Goal: Task Accomplishment & Management: Manage account settings

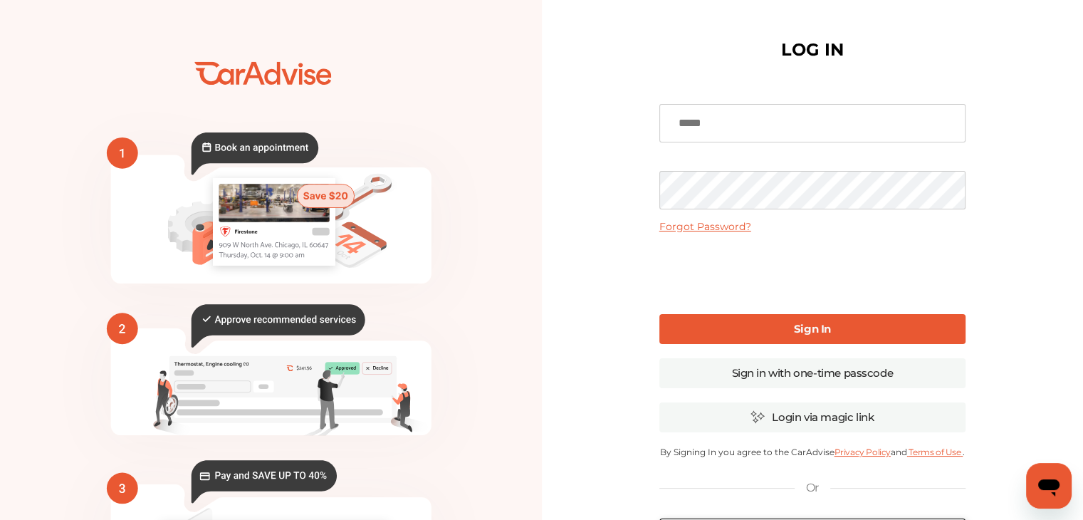
type input "**********"
click at [750, 329] on link "Sign In" at bounding box center [812, 329] width 306 height 30
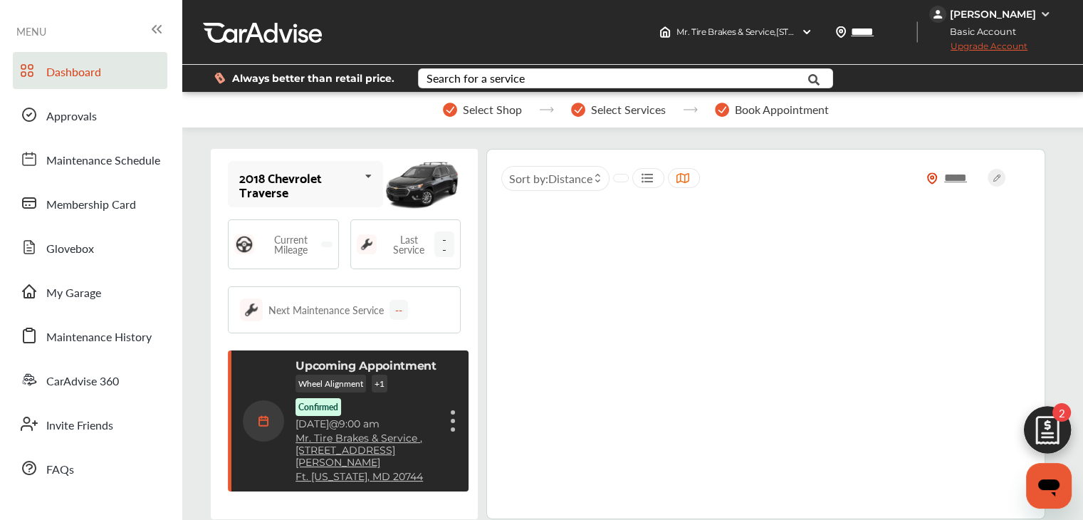
scroll to position [231, 0]
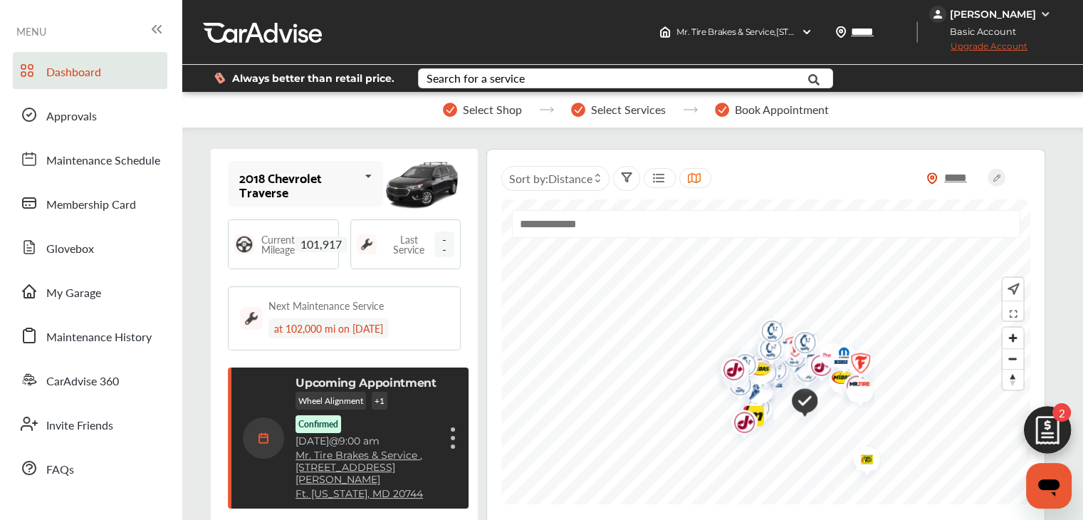
click at [451, 436] on figure at bounding box center [453, 438] width 4 height 4
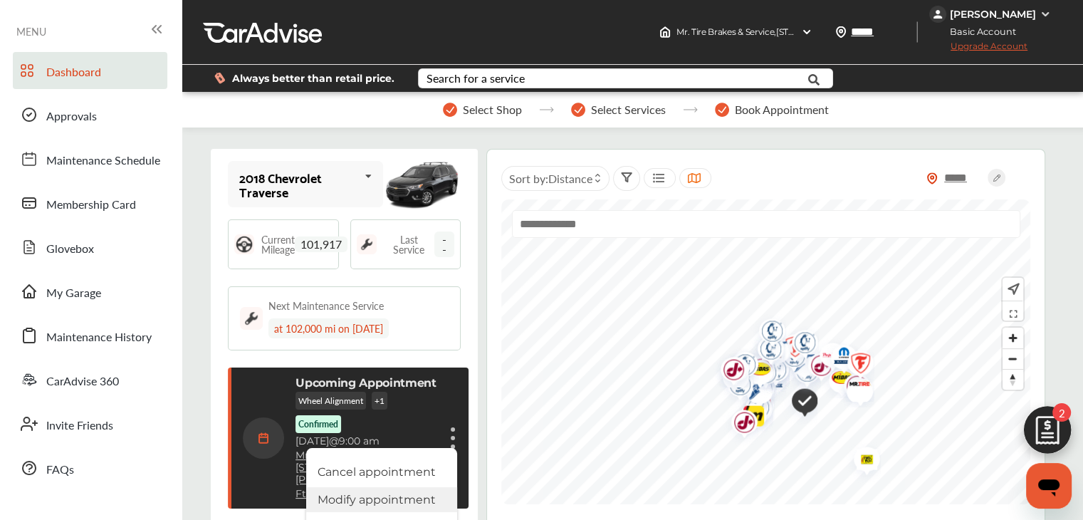
click at [359, 501] on li "Modify appointment" at bounding box center [381, 499] width 151 height 25
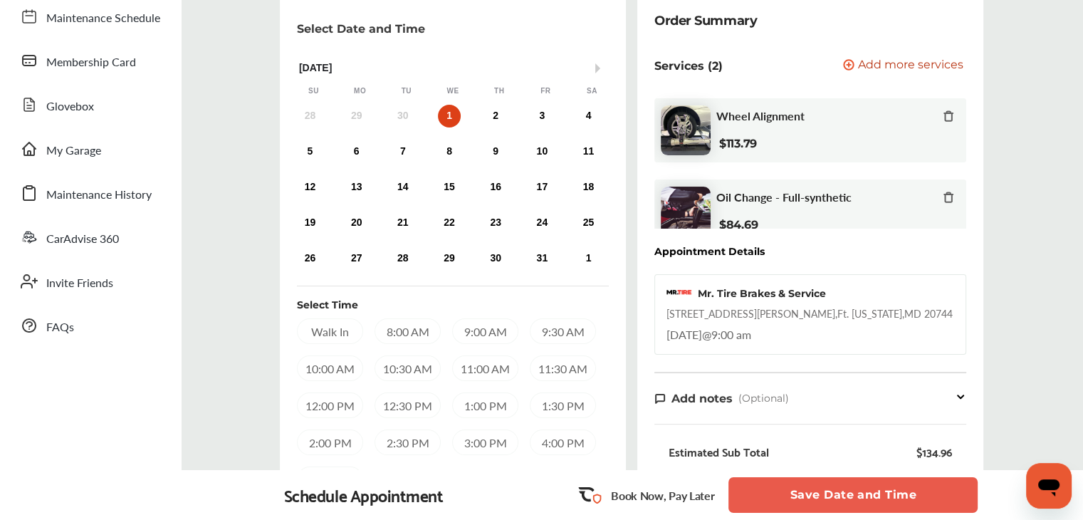
scroll to position [140, 0]
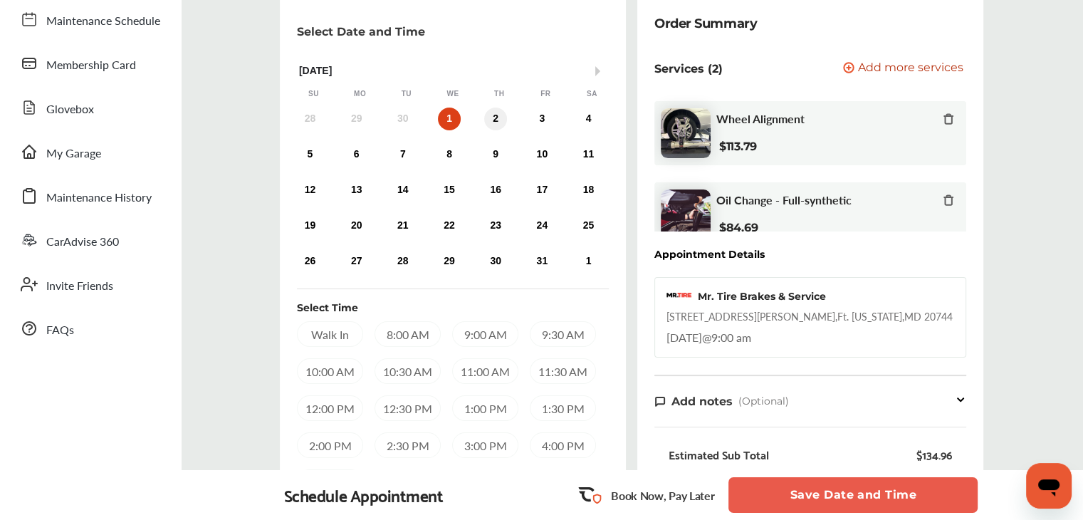
click at [496, 120] on div "2" at bounding box center [495, 119] width 23 height 23
click at [350, 151] on div "6" at bounding box center [356, 154] width 23 height 23
click at [496, 331] on div "9:00 AM" at bounding box center [485, 334] width 66 height 26
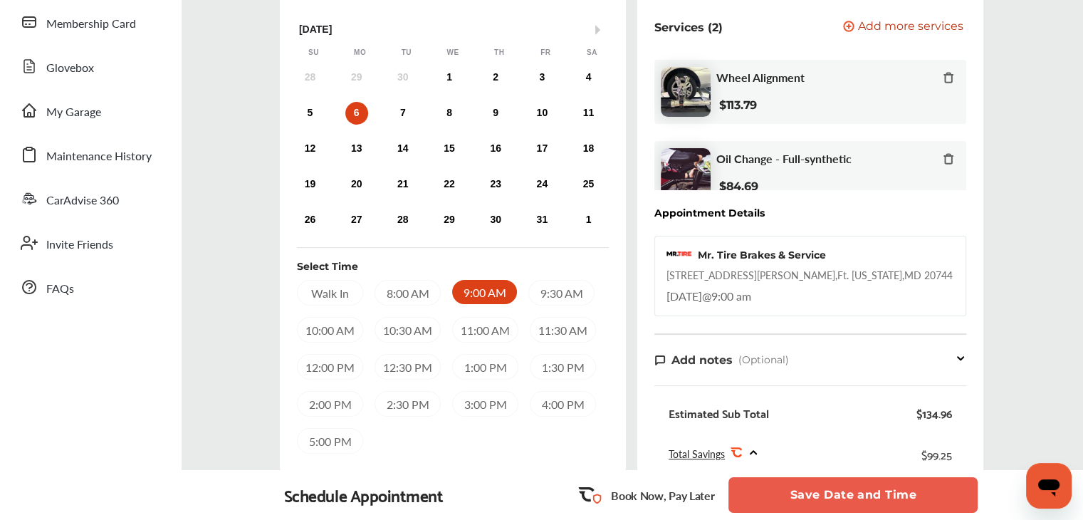
scroll to position [184, 0]
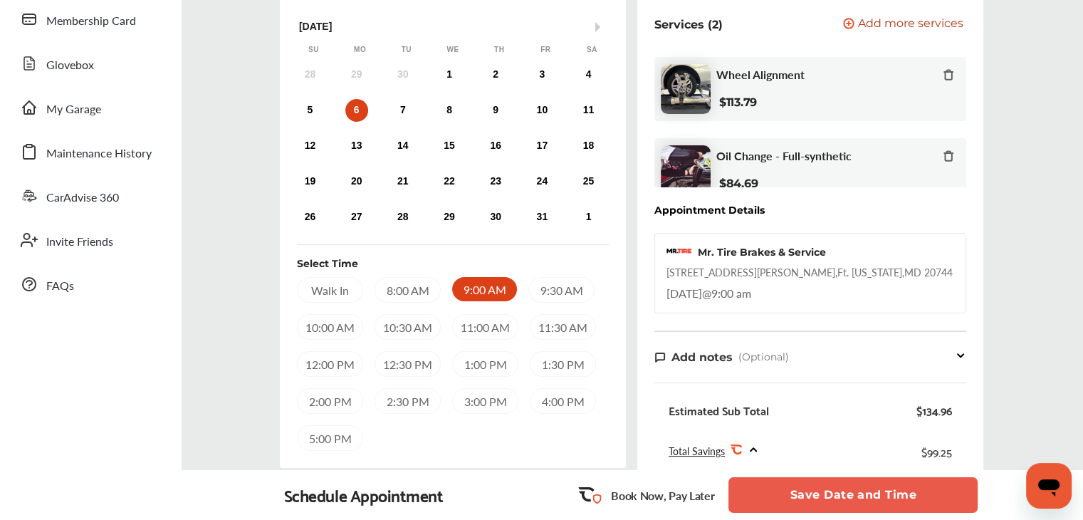
click at [890, 493] on button "Save Date and Time" at bounding box center [852, 495] width 249 height 36
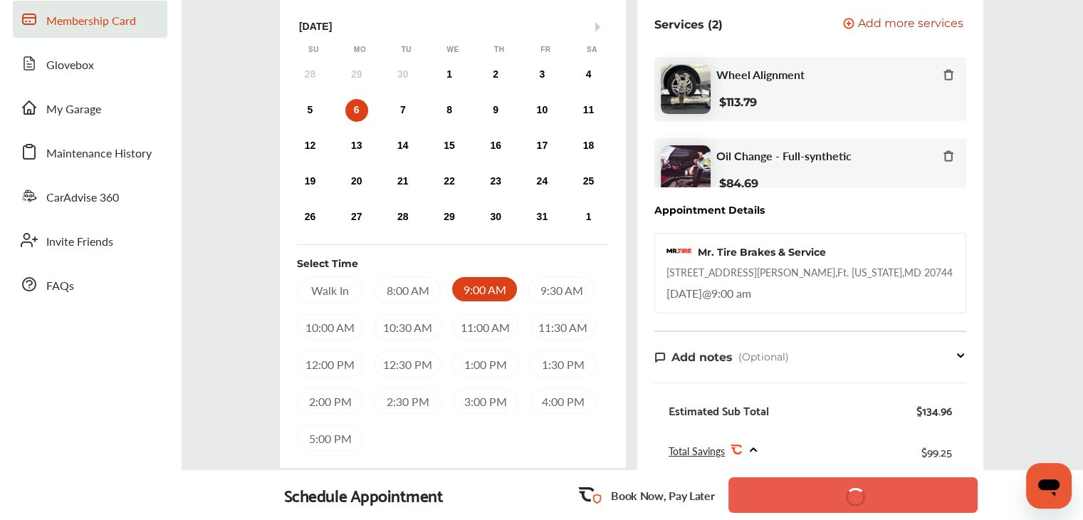
click at [114, 19] on span "Membership Card" at bounding box center [91, 21] width 90 height 19
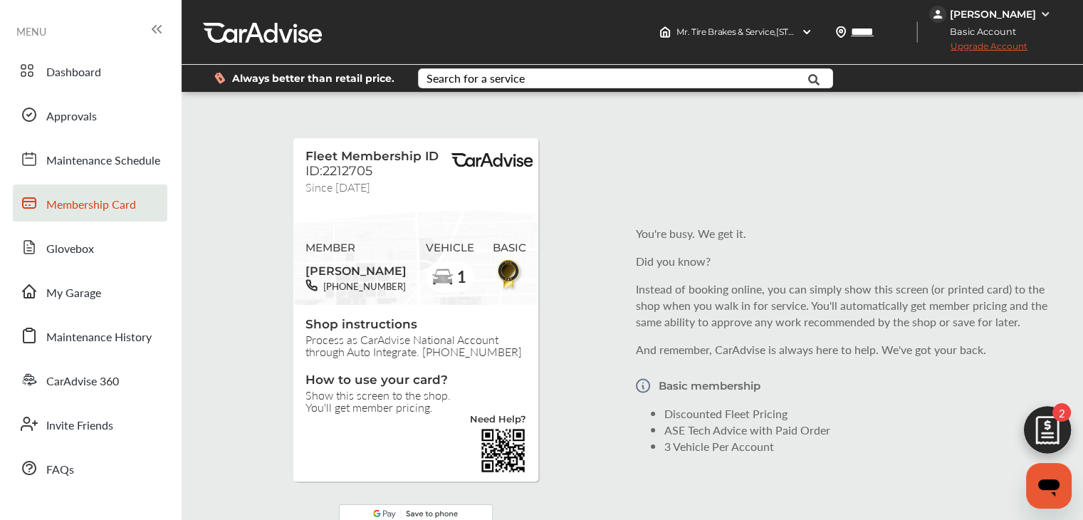
scroll to position [231, 0]
click at [75, 76] on span "Dashboard" at bounding box center [73, 72] width 55 height 19
